Goal: Task Accomplishment & Management: Use online tool/utility

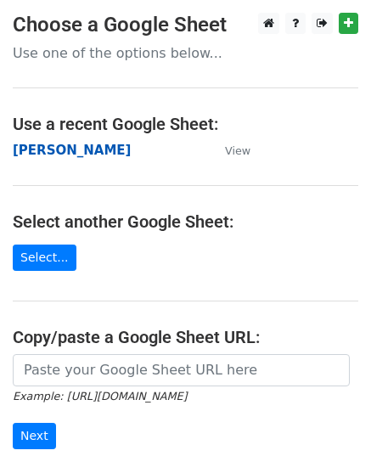
click at [69, 144] on strong "[PERSON_NAME]" at bounding box center [72, 150] width 118 height 15
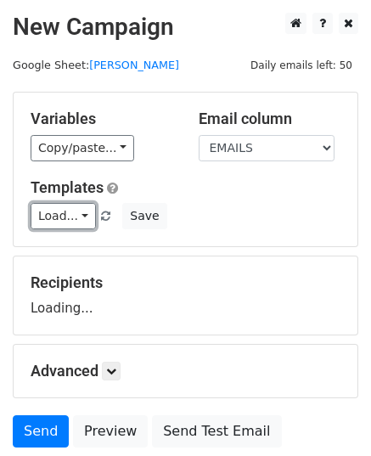
click at [61, 206] on link "Load..." at bounding box center [63, 216] width 65 height 26
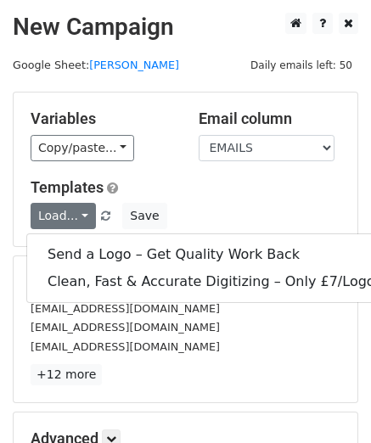
click at [144, 169] on div "Variables Copy/paste... {{EMAILS}} Email column EMAILS Templates Load... Send a…" at bounding box center [186, 170] width 344 height 154
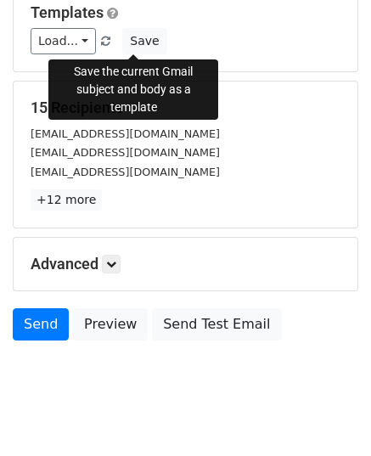
scroll to position [200, 0]
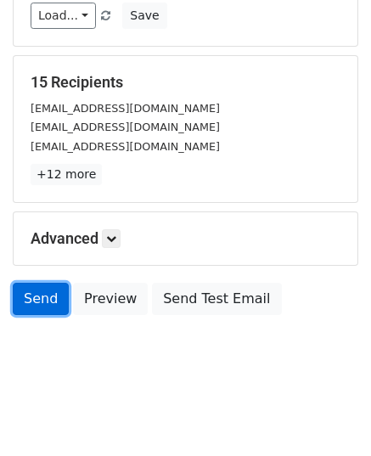
click at [51, 305] on link "Send" at bounding box center [41, 299] width 56 height 32
